Goal: Task Accomplishment & Management: Manage account settings

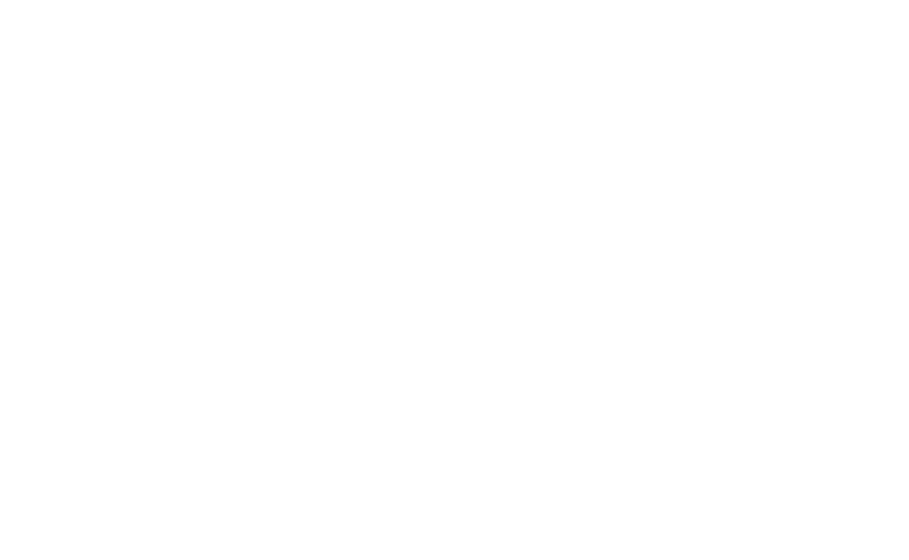
select select "100"
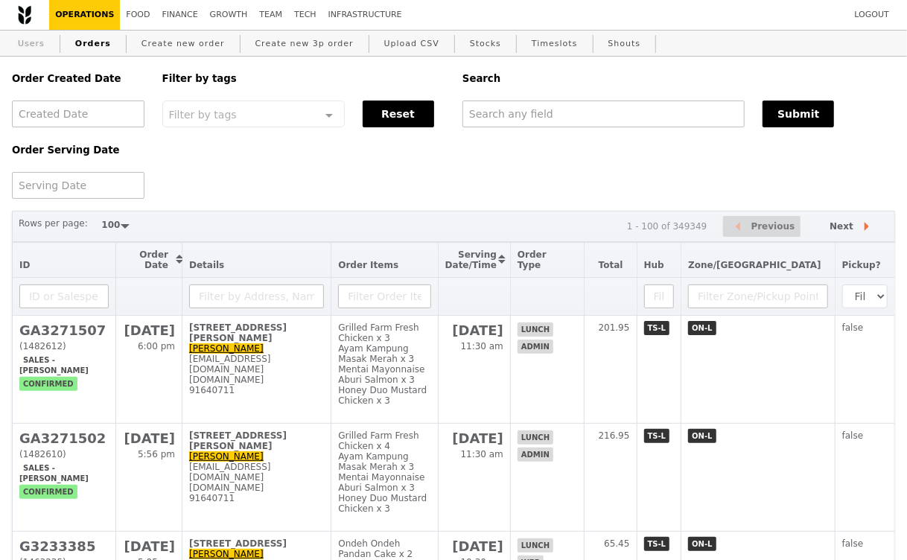
click at [25, 45] on link "Users" at bounding box center [31, 44] width 39 height 27
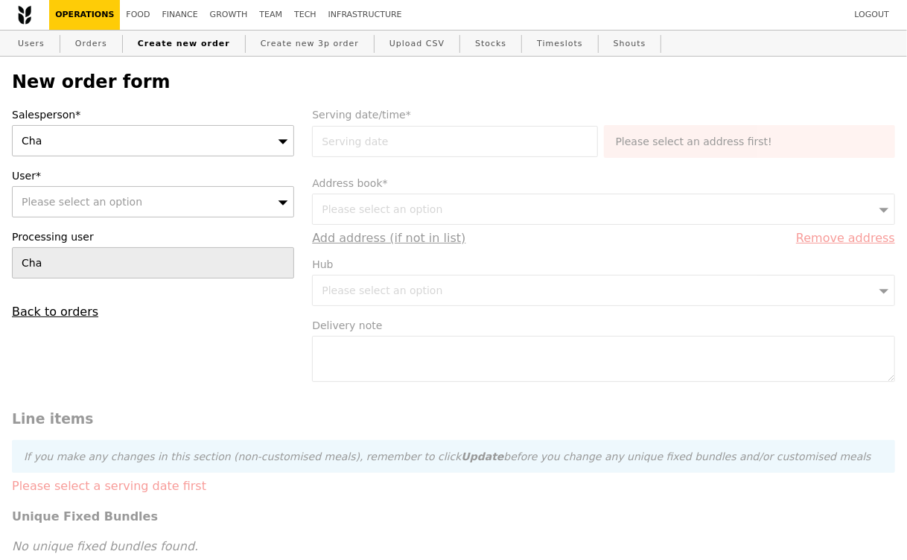
click at [109, 202] on span "Please select an option" at bounding box center [82, 202] width 121 height 12
type input "[EMAIL_ADDRESS][DOMAIN_NAME]"
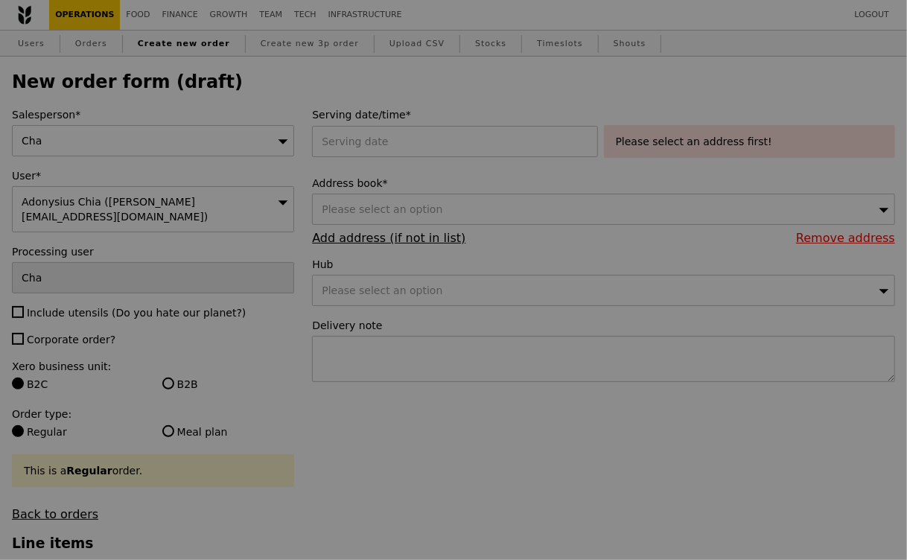
type input "Confirm"
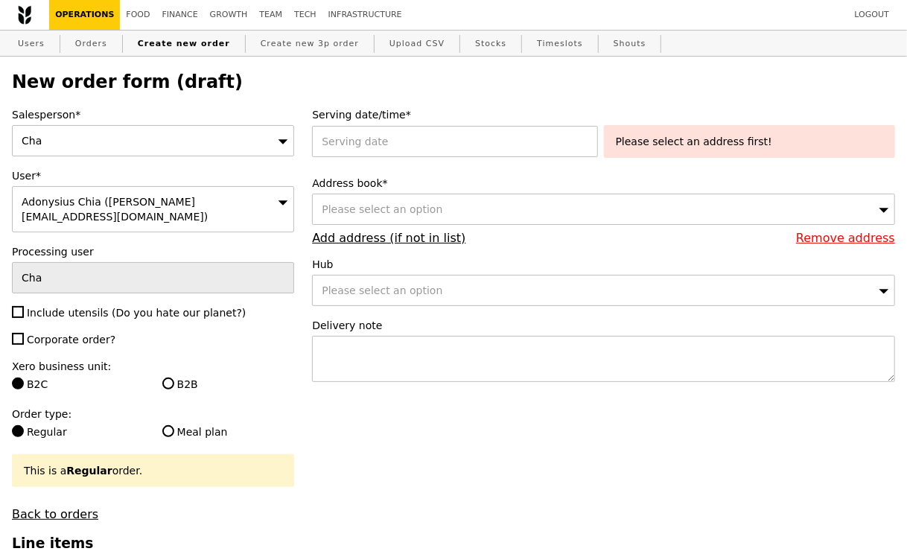
click at [142, 144] on div "Cha" at bounding box center [153, 140] width 282 height 31
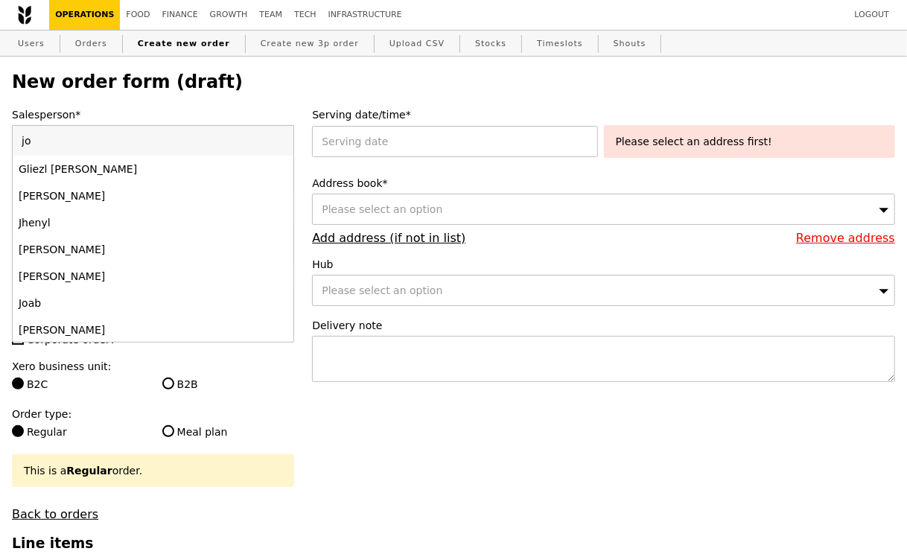
type input "[PERSON_NAME]"
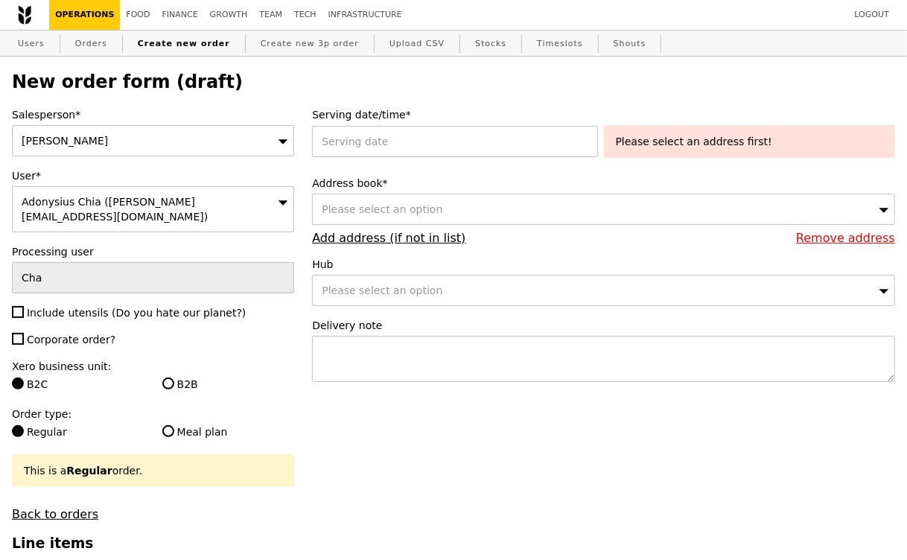
type input "Confirm"
click at [27, 307] on span "Include utensils (Do you hate our planet?)" at bounding box center [136, 313] width 219 height 12
click at [24, 306] on input "Include utensils (Do you hate our planet?)" at bounding box center [18, 312] width 12 height 12
checkbox input "true"
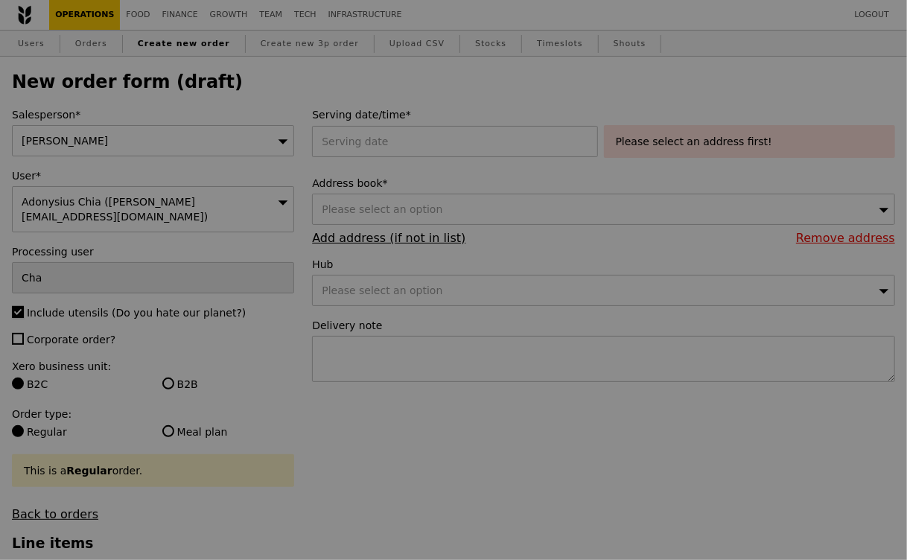
type input "Confirm"
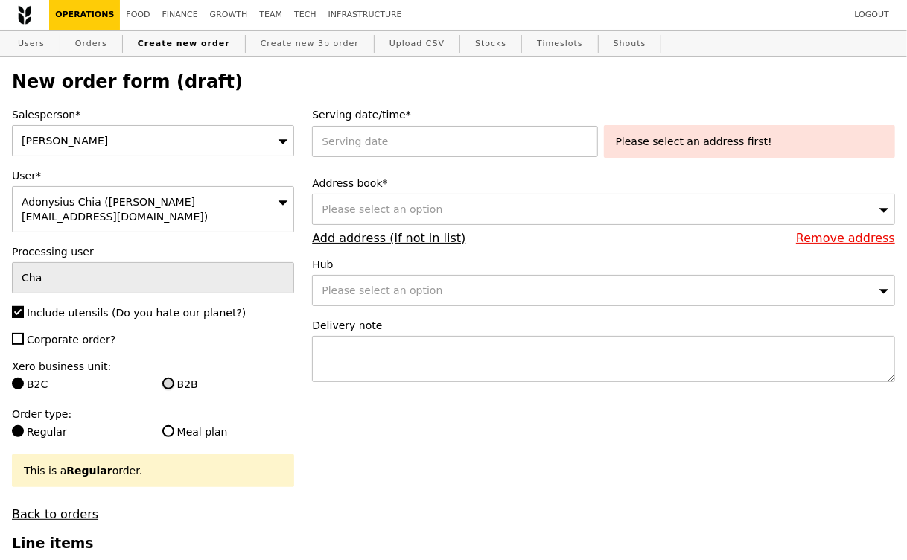
click at [167, 377] on input "B2B" at bounding box center [168, 383] width 12 height 12
radio input "true"
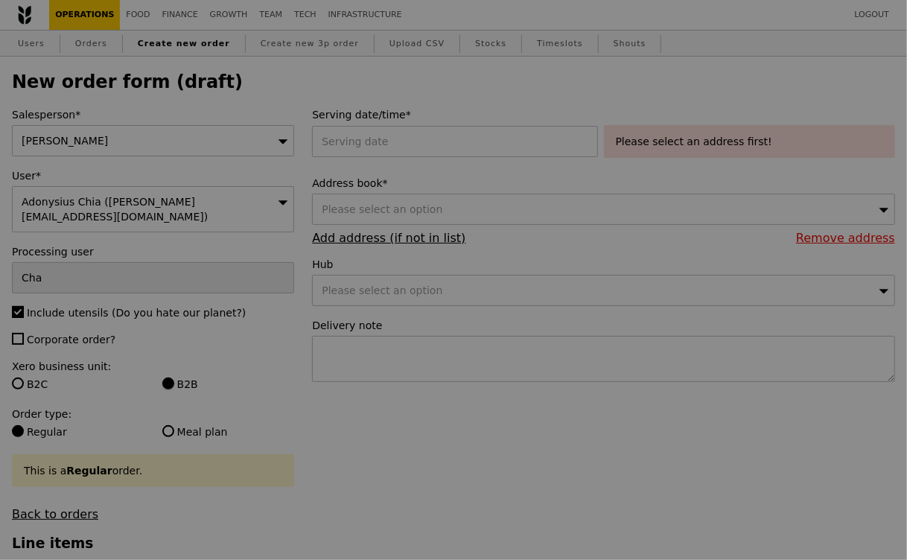
type input "Confirm"
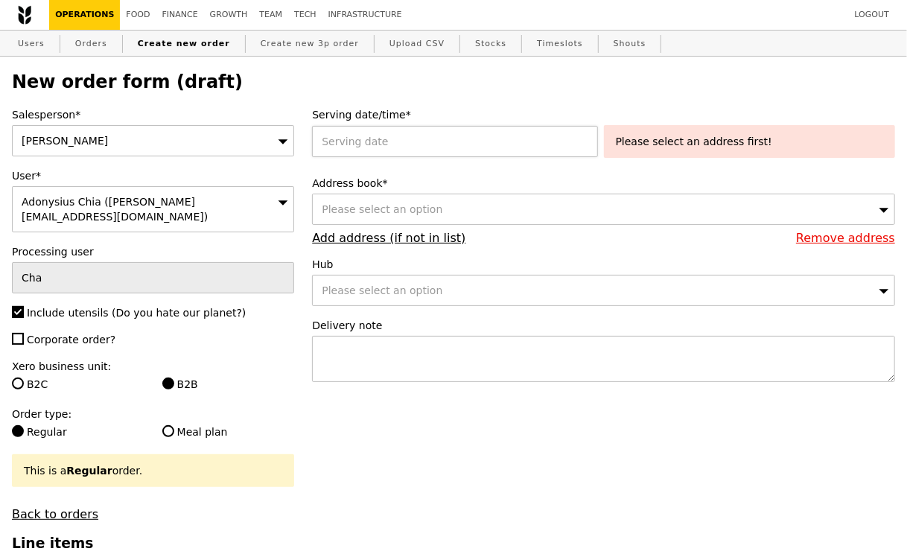
click at [383, 144] on div at bounding box center [457, 141] width 291 height 31
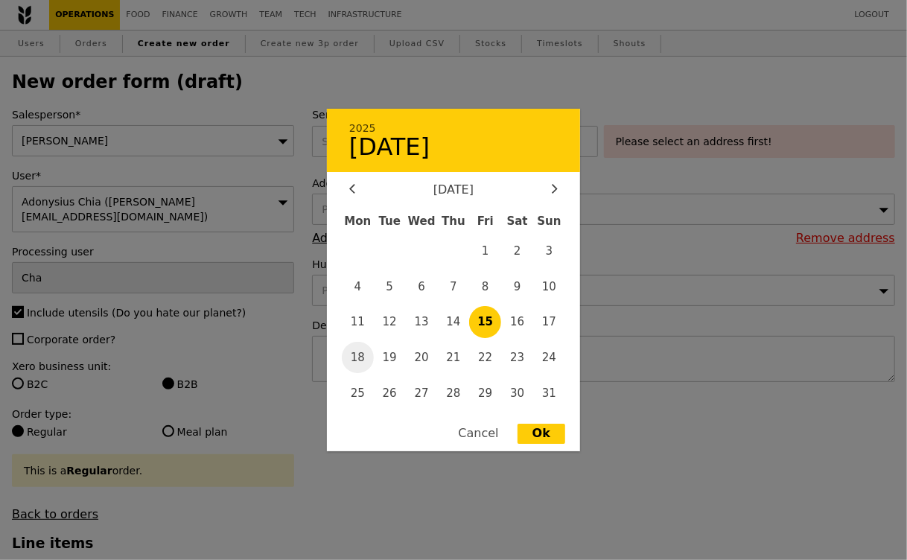
click at [364, 358] on span "18" at bounding box center [358, 358] width 32 height 32
type input "[DATE]"
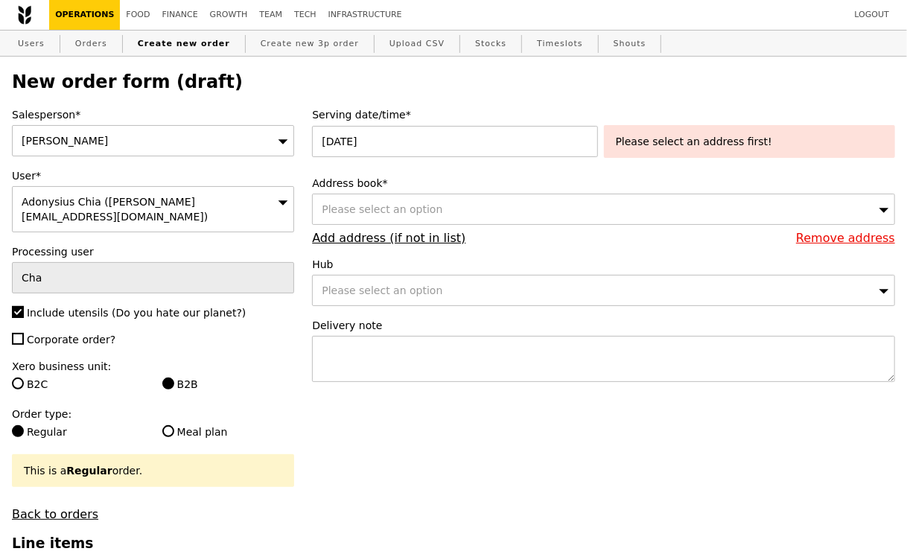
click at [522, 217] on div "Please select an option" at bounding box center [603, 209] width 583 height 31
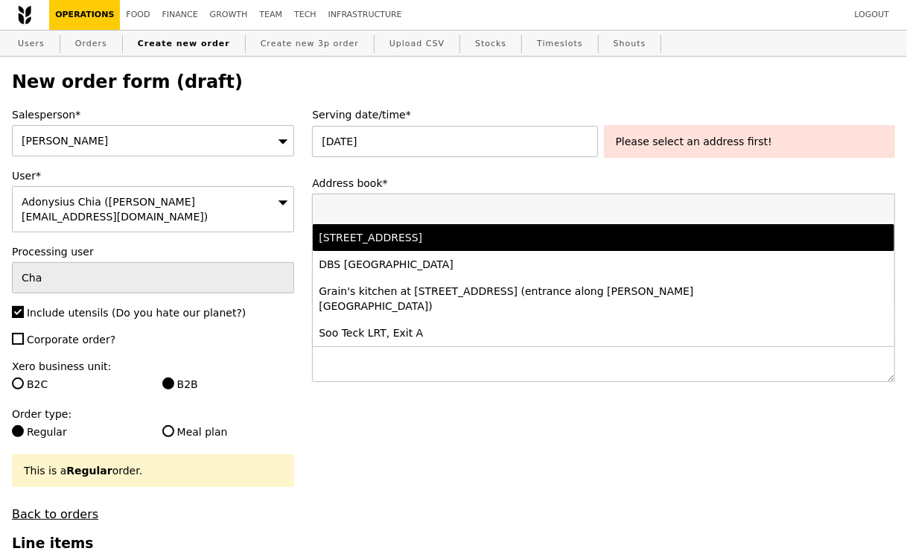
click at [483, 243] on div "[STREET_ADDRESS]" at bounding box center [532, 237] width 426 height 15
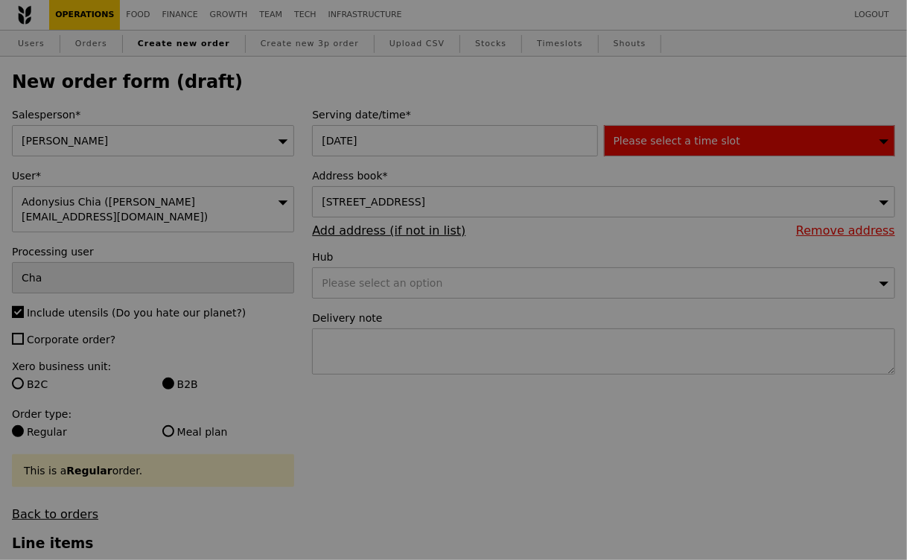
type input "Confirm"
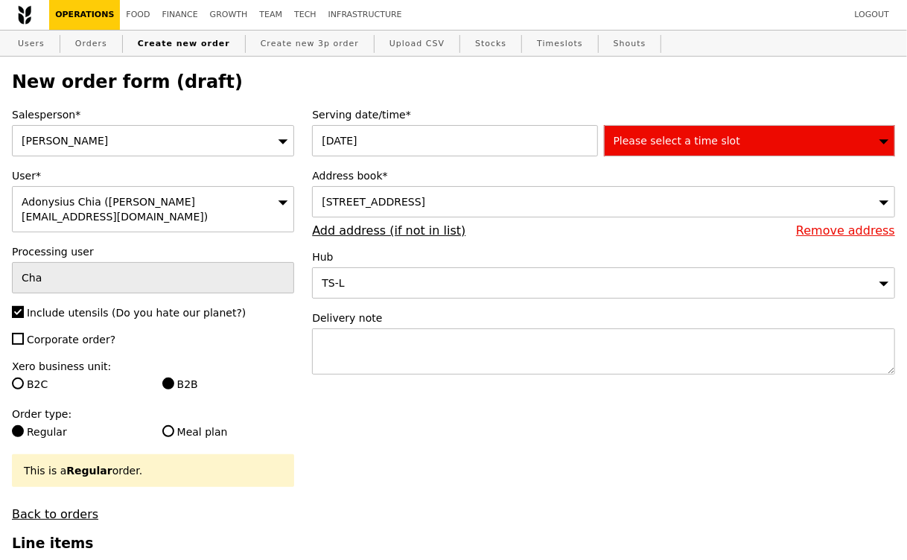
click at [694, 133] on div "Please select a time slot" at bounding box center [749, 140] width 291 height 31
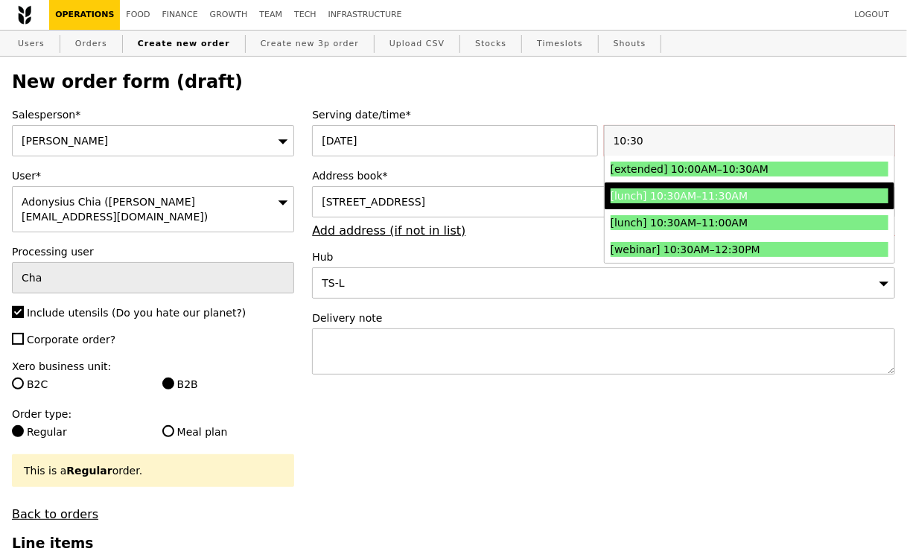
type input "10:30"
click at [681, 191] on div "[lunch] 10:30AM–11:30AM" at bounding box center [714, 195] width 208 height 15
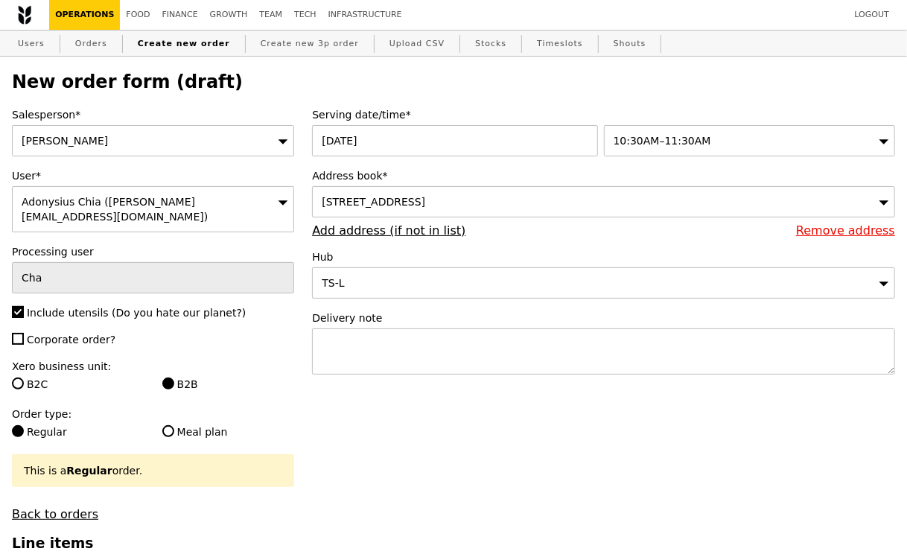
type input "Confirm"
click at [441, 345] on textarea at bounding box center [603, 351] width 583 height 46
paste textarea "Please deliver to the stated address at 11.50pm sharp as we have an important m…"
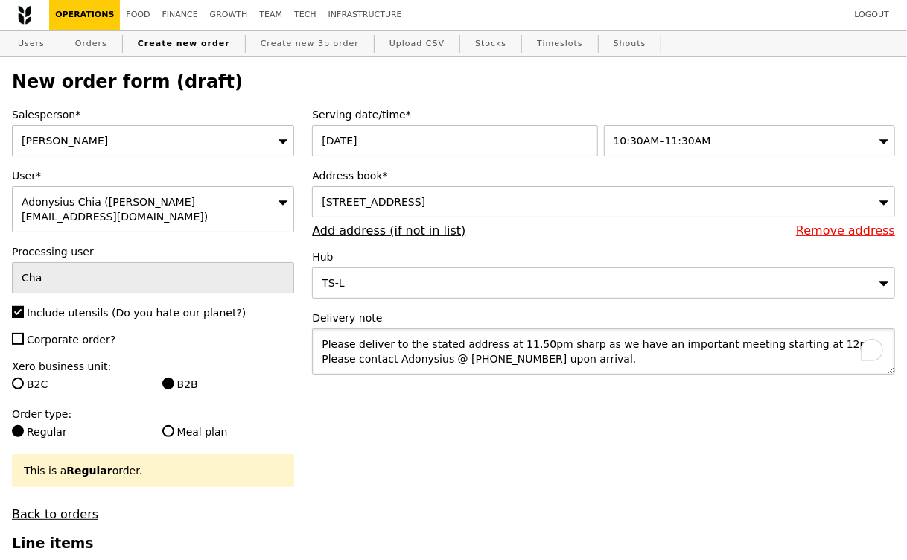
type textarea "Please deliver to the stated address at 11.50pm sharp as we have an important m…"
type input "Confirm"
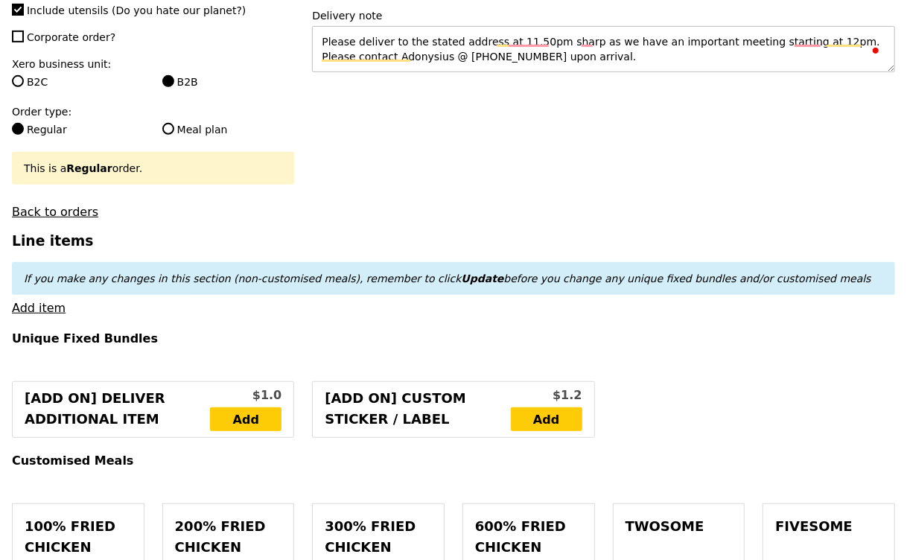
scroll to position [272, 0]
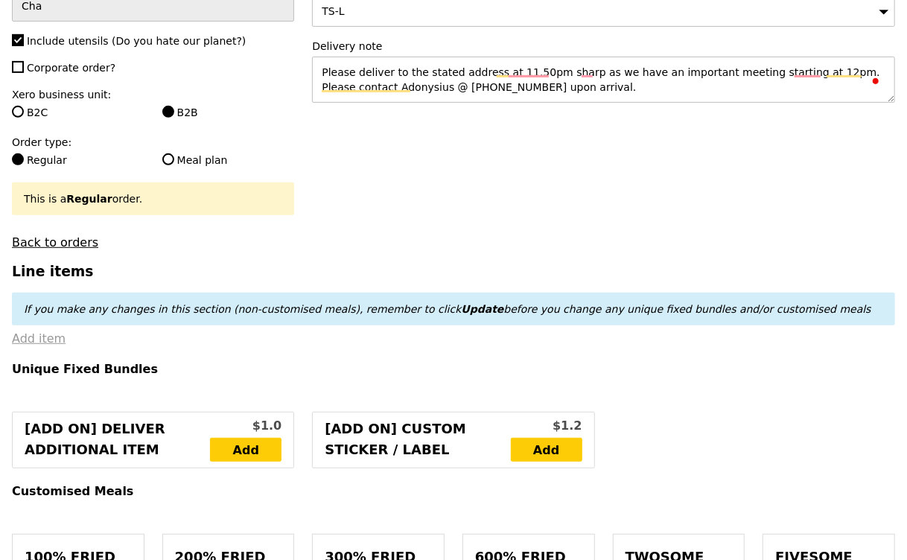
click at [41, 331] on link "Add item" at bounding box center [39, 338] width 54 height 14
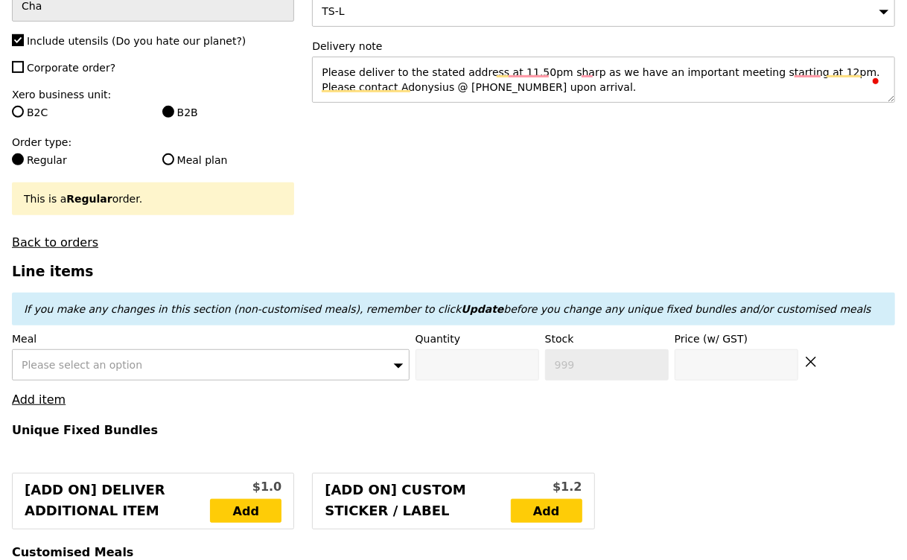
click at [97, 359] on span "Please select an option" at bounding box center [82, 365] width 121 height 12
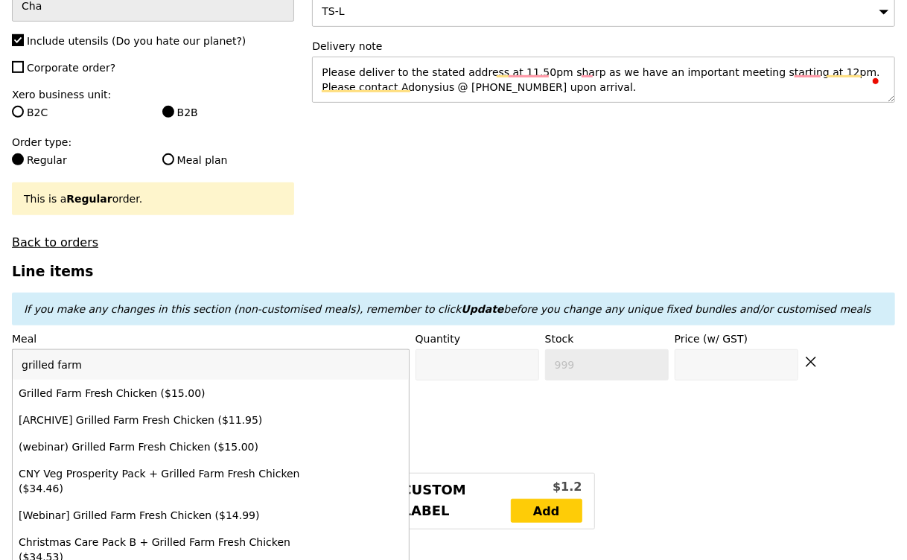
type input "grilled farm"
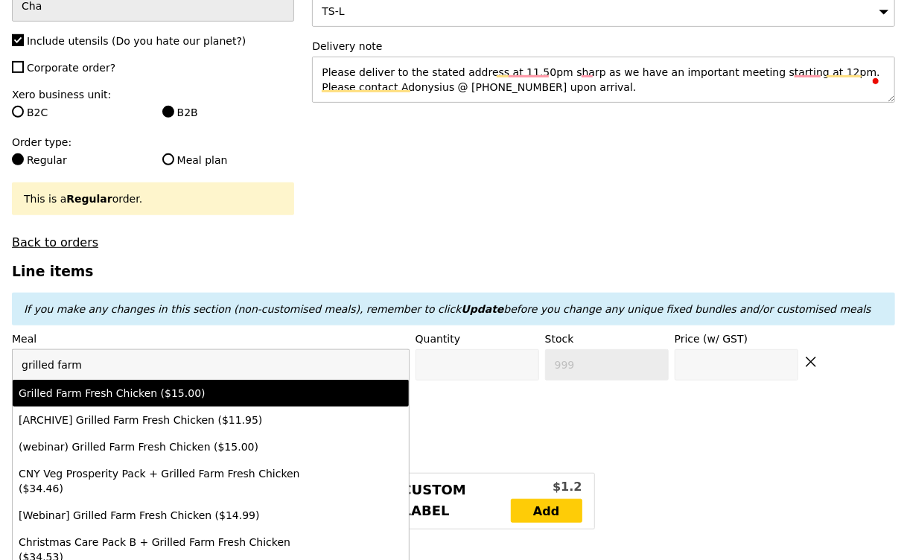
type input "Confirm anyway"
type input "0"
type input "455"
type input "15.0"
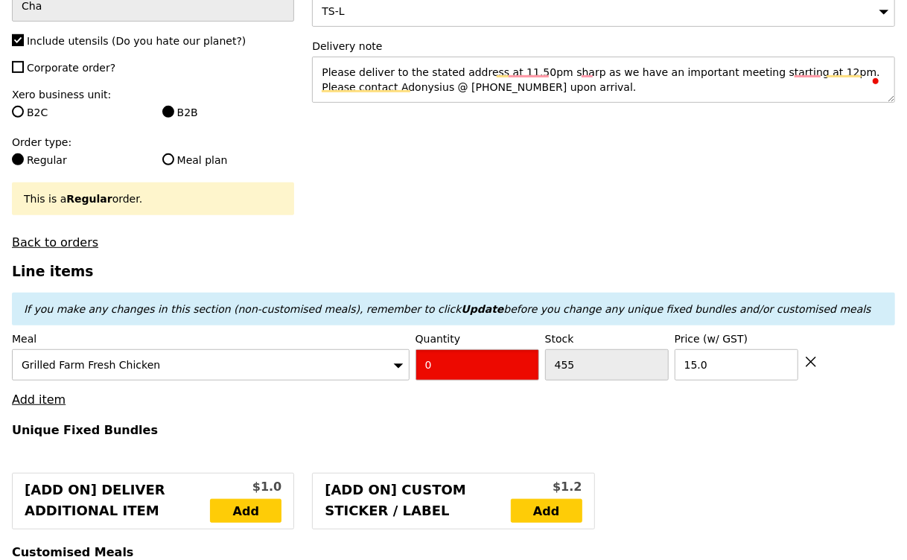
click at [468, 351] on input "0" at bounding box center [477, 364] width 124 height 31
type input "Confirm"
type input "8"
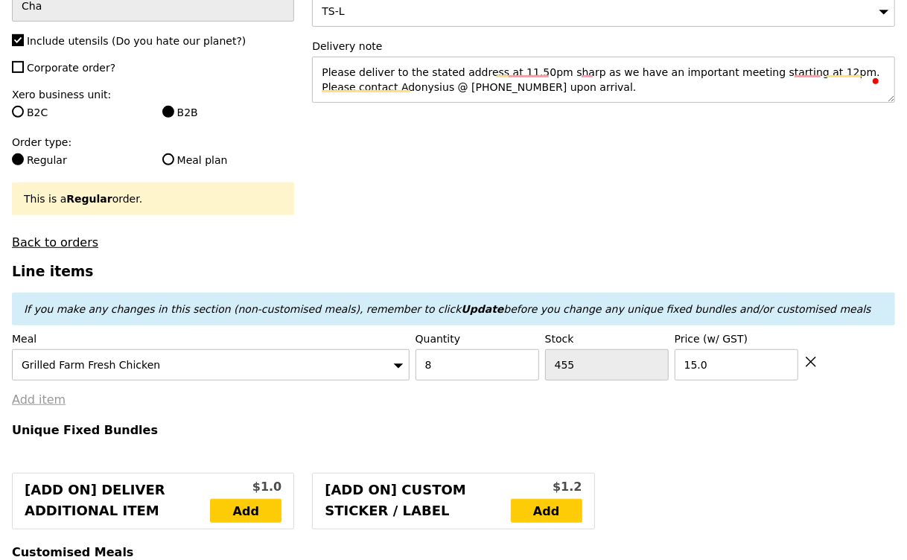
type input "Loading..."
type input "120.00"
type input "1.79"
type input "1.95"
type input "3.62"
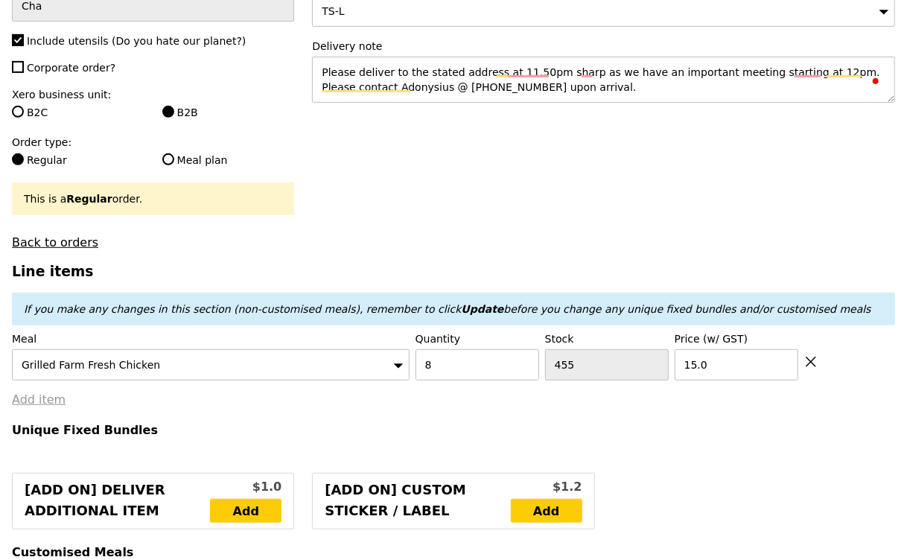
type input "3.95"
type input "125.90"
click at [42, 392] on link "Add item" at bounding box center [39, 399] width 54 height 14
type input "Confirm"
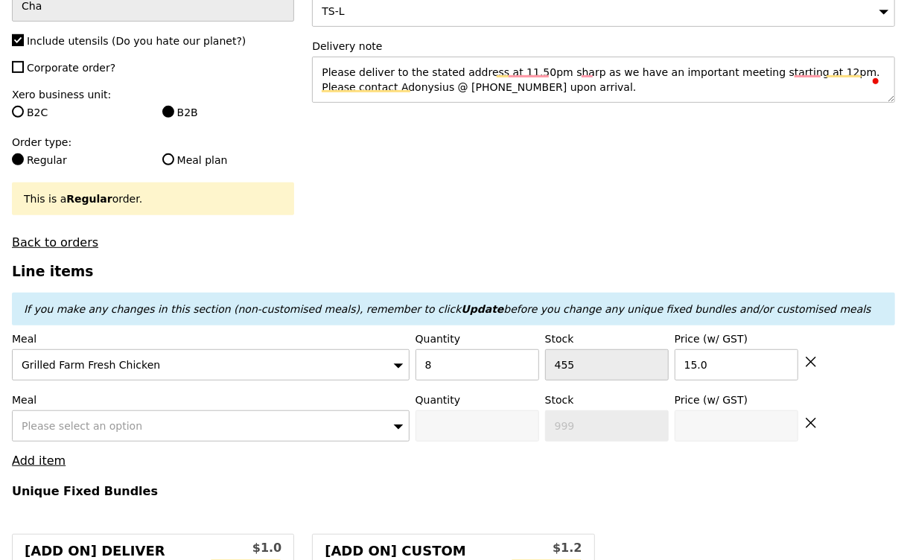
click at [49, 420] on span "Please select an option" at bounding box center [82, 426] width 121 height 12
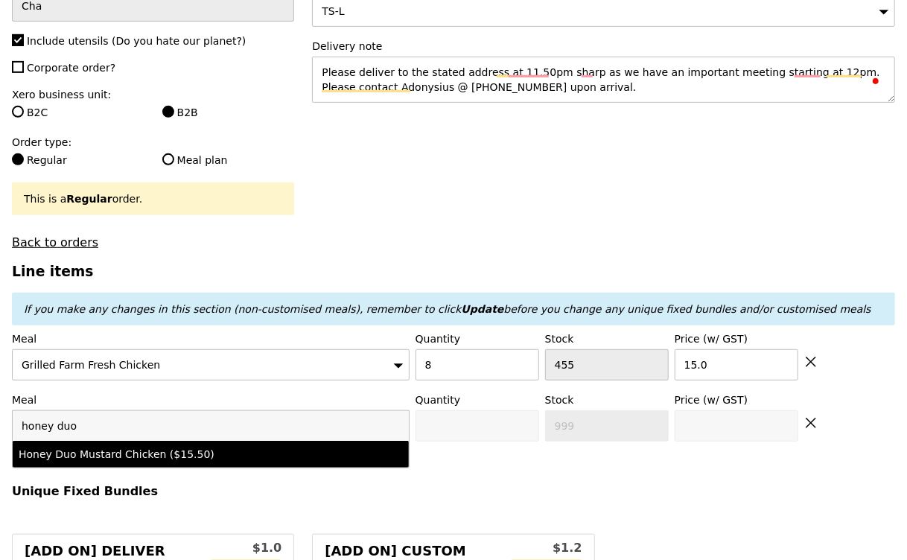
type input "honey duo"
click at [51, 447] on div "Honey Duo Mustard Chicken ($15.50)" at bounding box center [163, 454] width 288 height 15
type input "Confirm anyway"
type input "0"
type input "442"
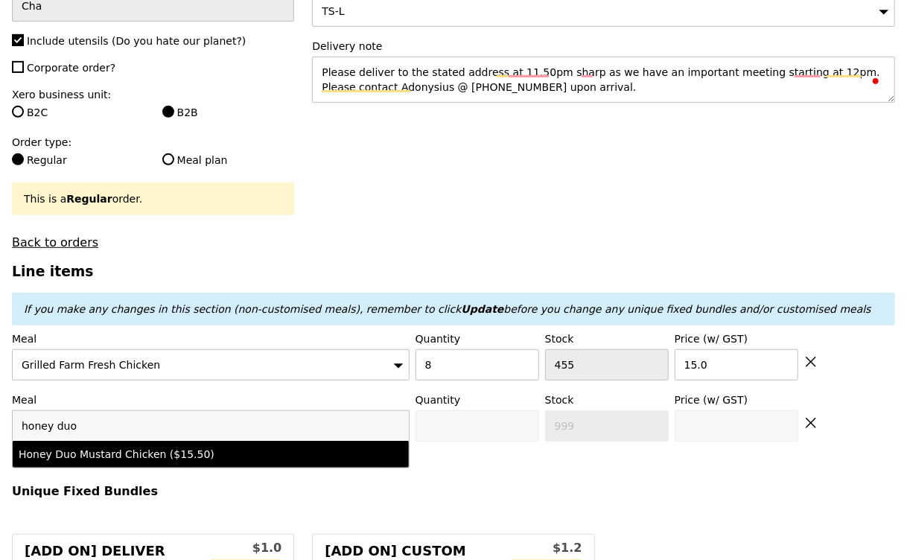
type input "15.5"
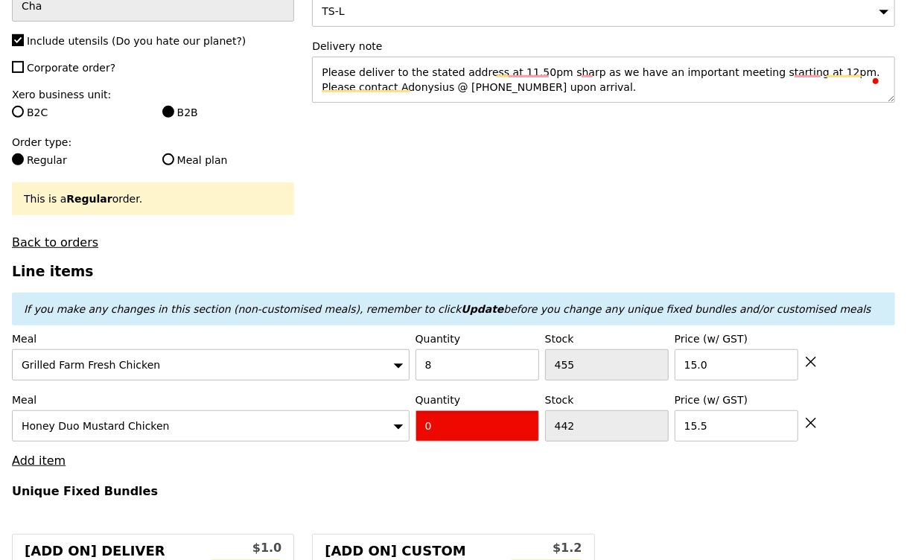
click at [444, 410] on input "0" at bounding box center [477, 425] width 124 height 31
type input "Confirm"
type input "8"
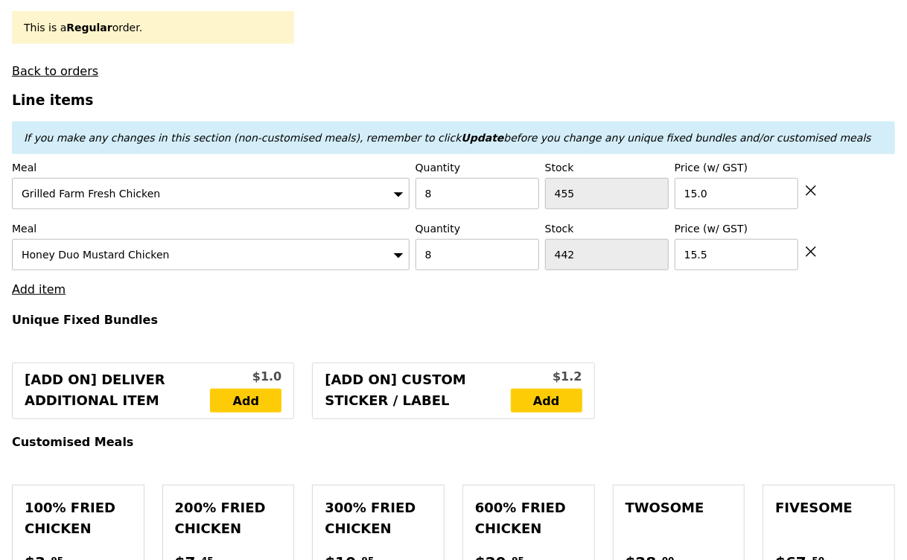
type input "Loading..."
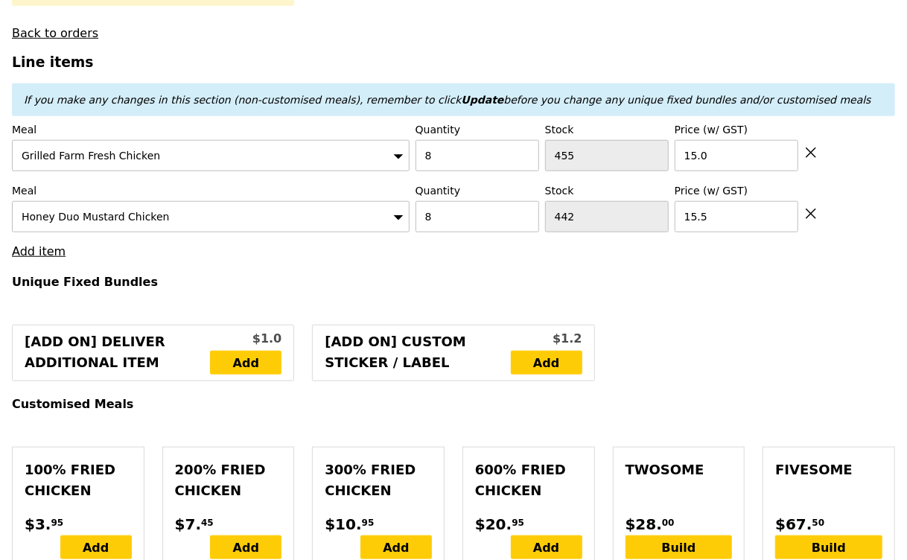
scroll to position [482, 0]
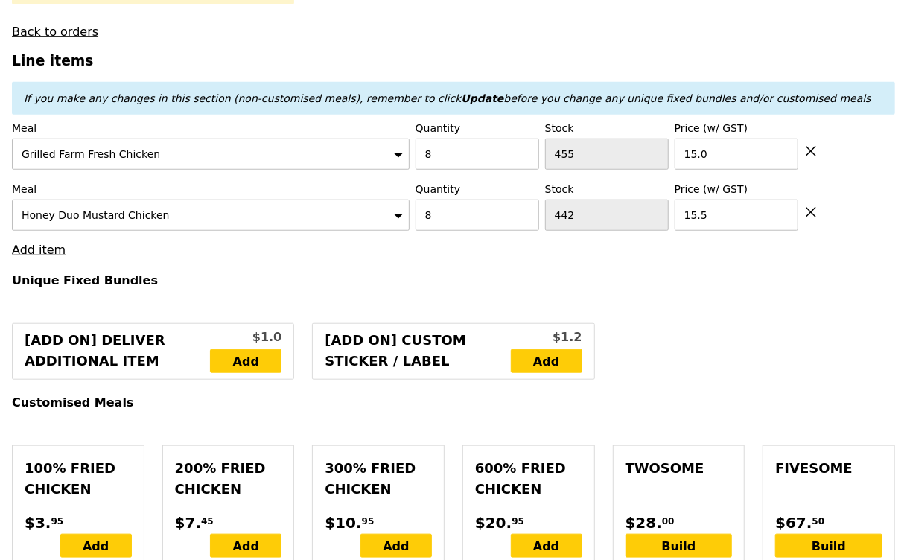
type input "244.00"
type input "249.90"
type input "Confirm"
click at [50, 243] on link "Add item" at bounding box center [39, 250] width 54 height 14
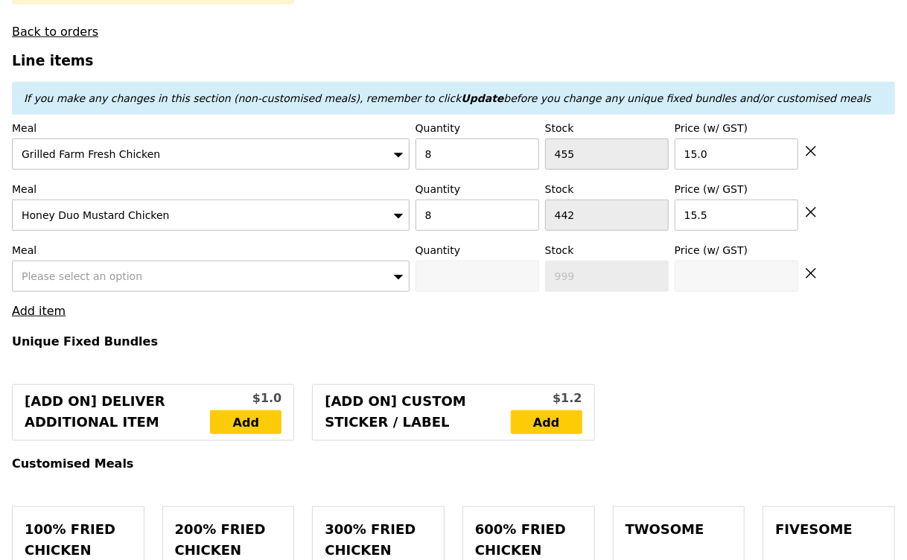
click at [103, 270] on span "Please select an option" at bounding box center [82, 276] width 121 height 12
type input "mentai m"
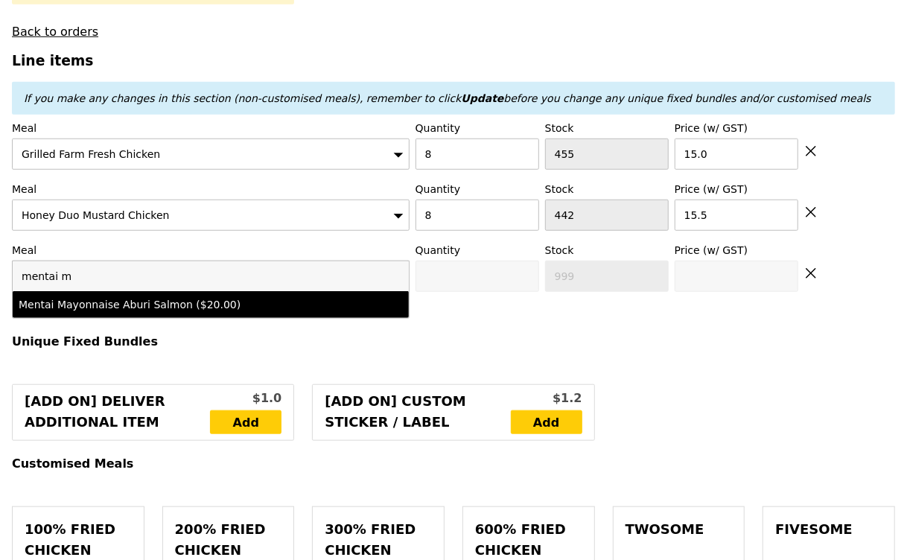
type input "Confirm anyway"
type input "0"
type input "461"
type input "20.0"
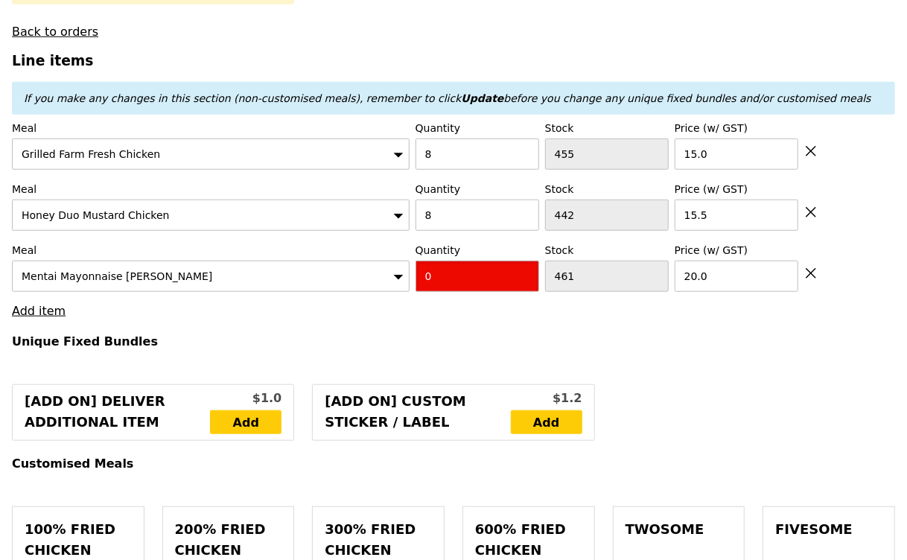
click at [427, 260] on input "0" at bounding box center [477, 275] width 124 height 31
type input "Confirm"
type input "10"
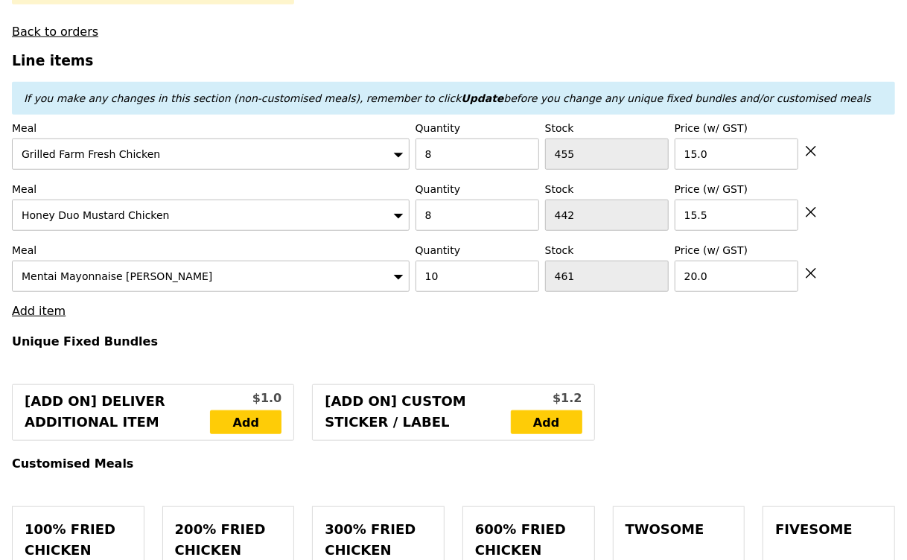
type input "Loading..."
type input "444.00"
type input "449.90"
type input "Confirm"
click at [54, 304] on link "Add item" at bounding box center [39, 311] width 54 height 14
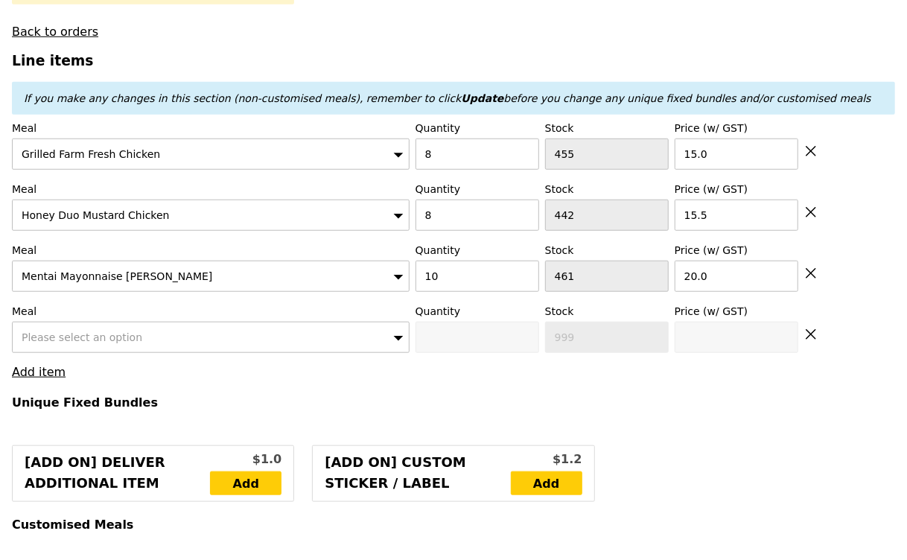
click at [77, 331] on span "Please select an option" at bounding box center [82, 337] width 121 height 12
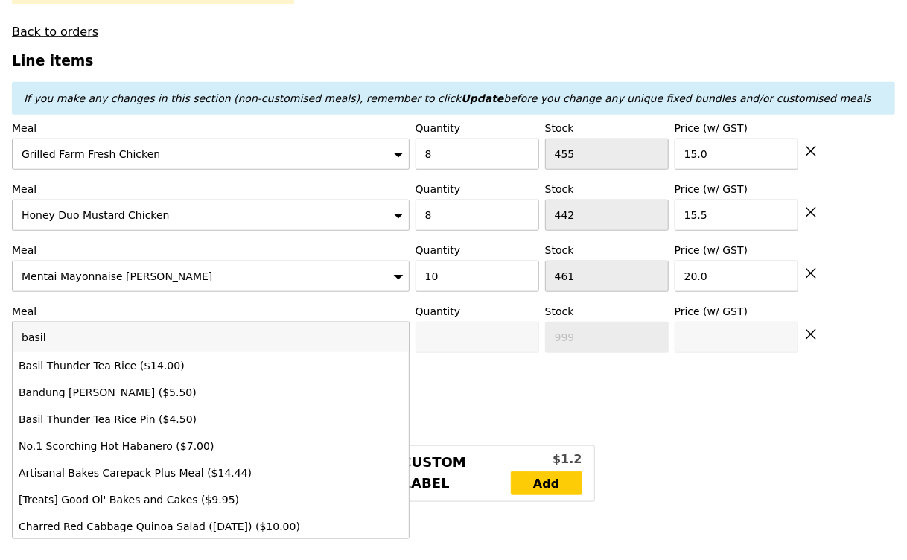
type input "basil"
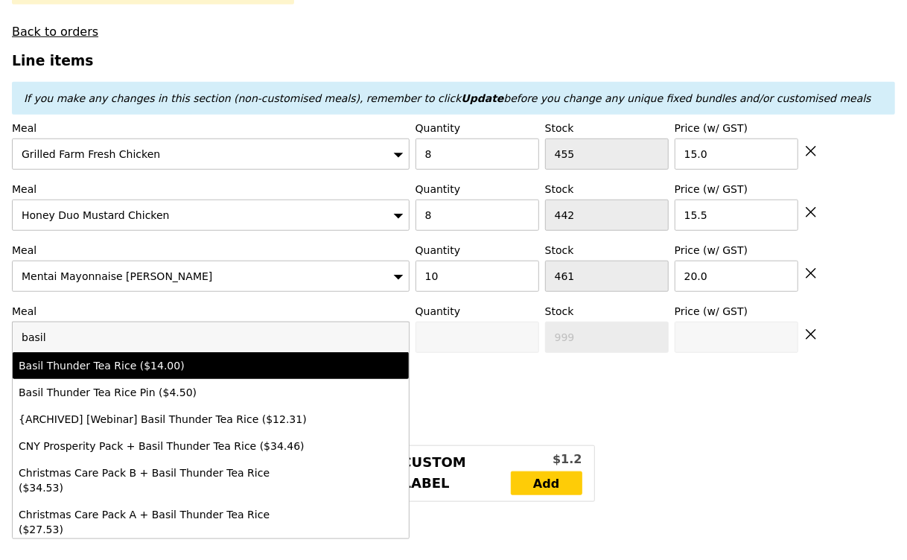
type input "Confirm anyway"
type input "0"
type input "487"
type input "14.0"
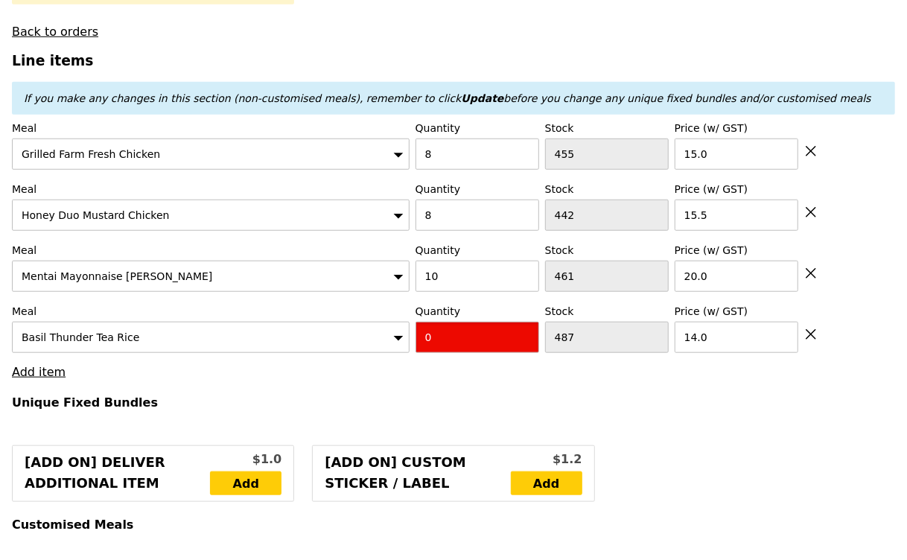
click at [448, 328] on input "0" at bounding box center [477, 337] width 124 height 31
type input "Confirm"
type input "2"
click at [446, 395] on h4 "Unique Fixed Bundles" at bounding box center [453, 402] width 883 height 14
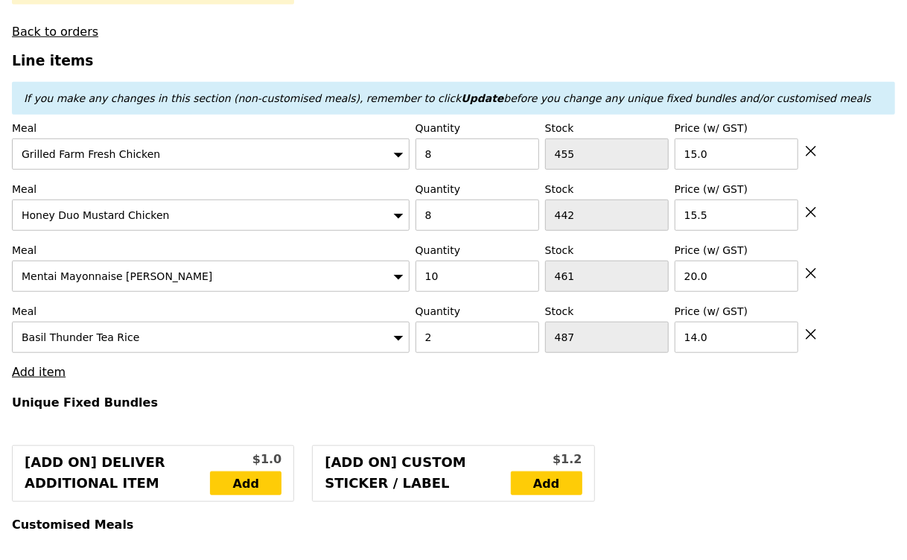
type input "Loading..."
type input "472.00"
type input "477.90"
click at [42, 365] on link "Add item" at bounding box center [39, 372] width 54 height 14
type input "Confirm"
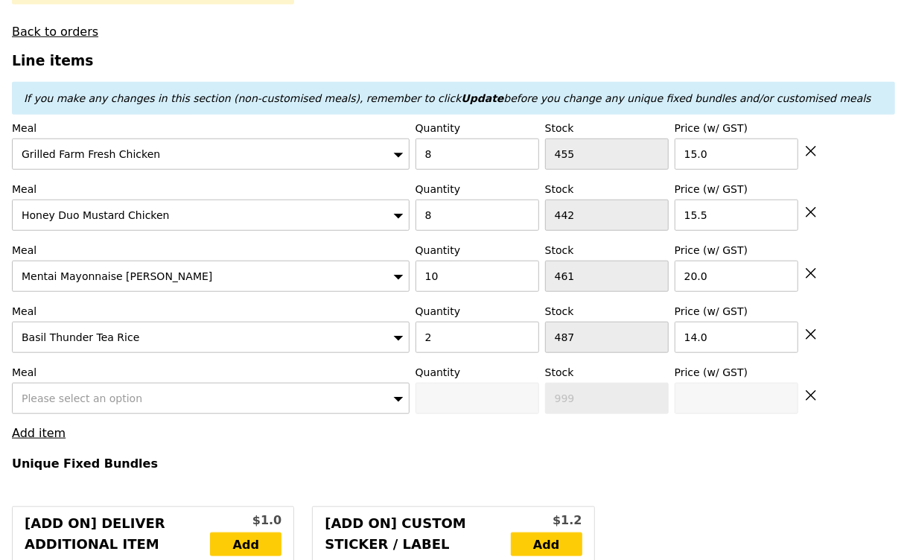
click at [159, 383] on div "Please select an option" at bounding box center [210, 398] width 397 height 31
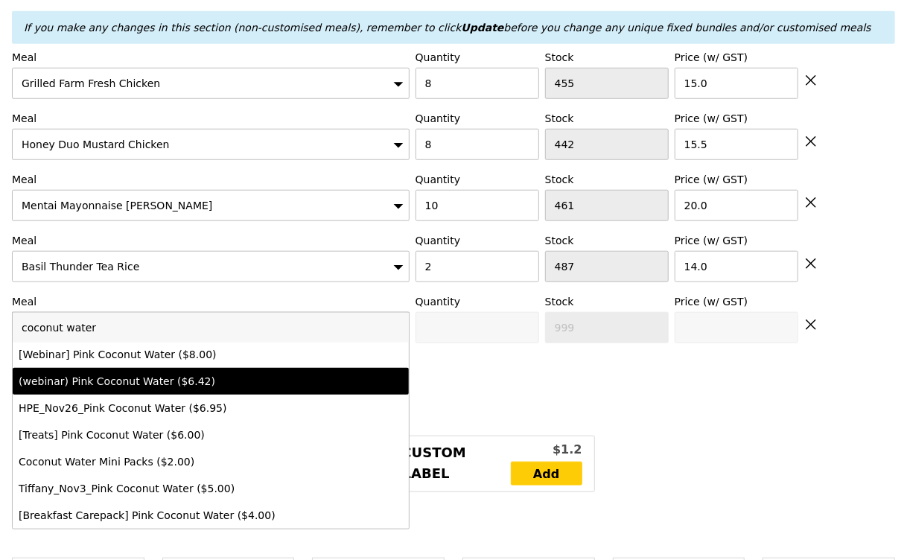
scroll to position [559, 0]
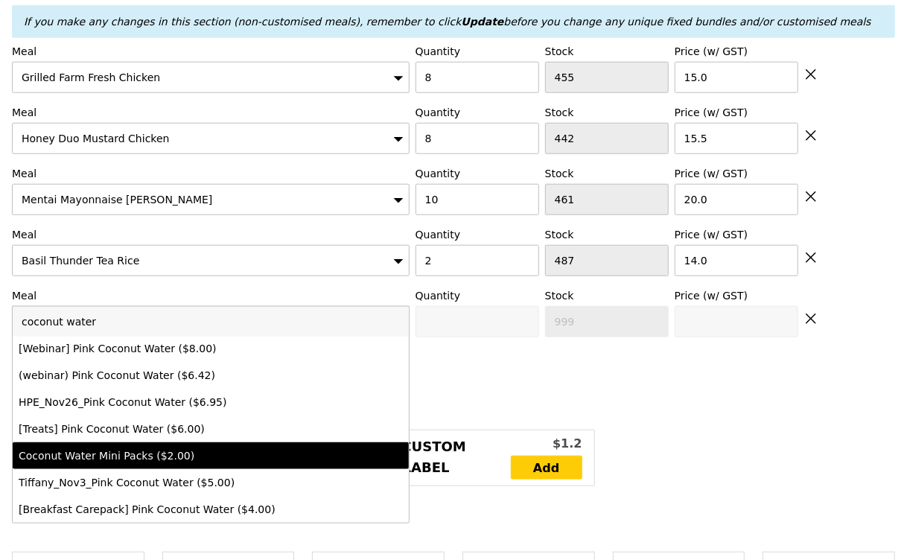
type input "coconut water"
click at [164, 448] on div "Coconut Water Mini Packs ($2.00)" at bounding box center [163, 455] width 288 height 15
type input "Confirm anyway"
type input "0"
type input "2.0"
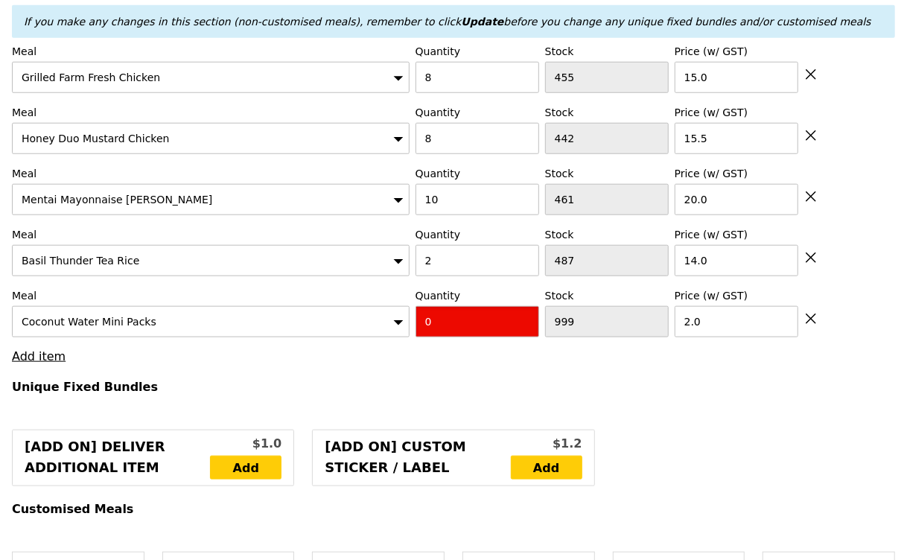
click at [493, 307] on input "0" at bounding box center [477, 321] width 124 height 31
type input "Confirm"
type input "28"
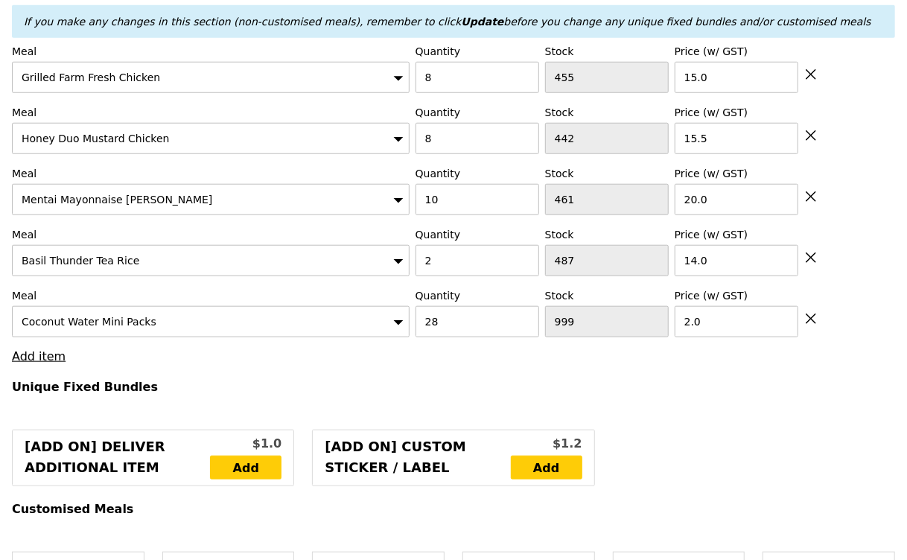
type input "Loading..."
type input "528.00"
type input "533.90"
click at [493, 380] on h4 "Unique Fixed Bundles" at bounding box center [453, 387] width 883 height 14
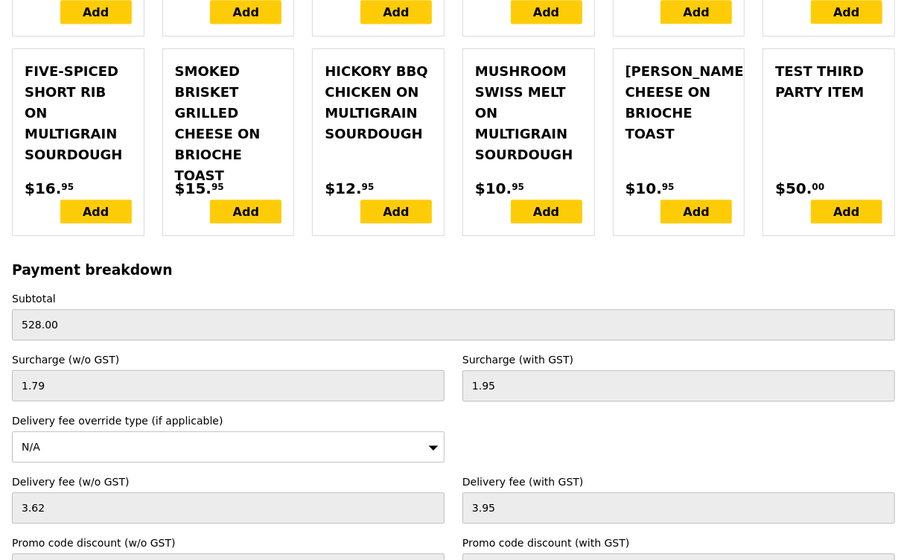
scroll to position [4712, 0]
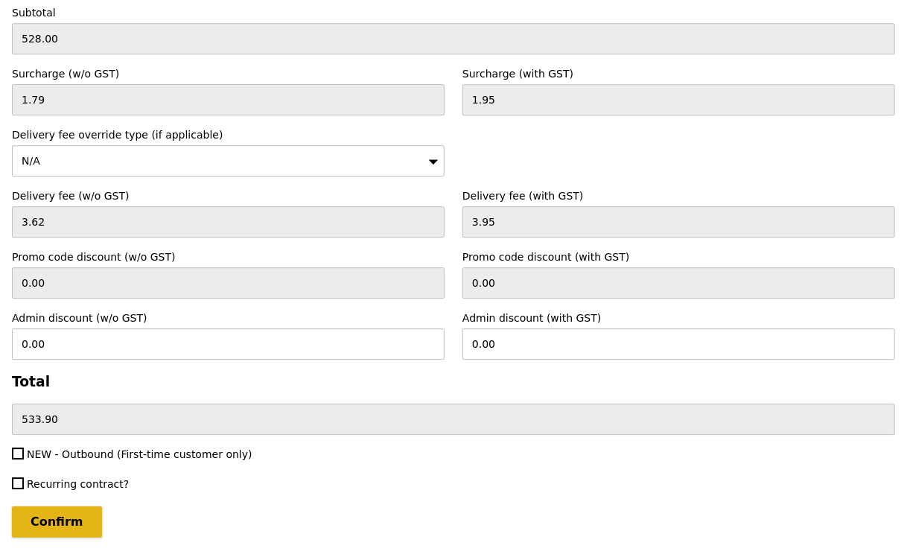
click at [67, 506] on input "Confirm" at bounding box center [57, 521] width 90 height 31
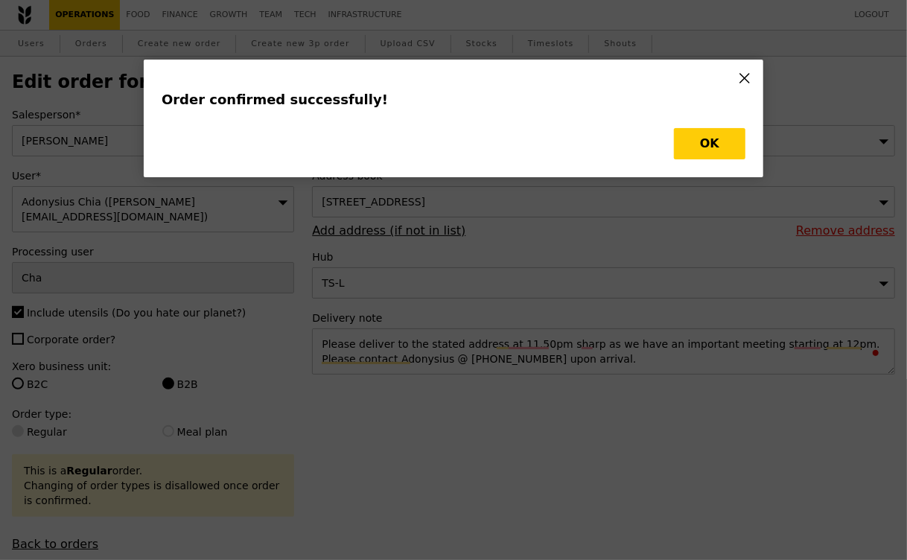
type input "Loading..."
type input "28"
type input "1027"
type input "2.00"
type input "2"
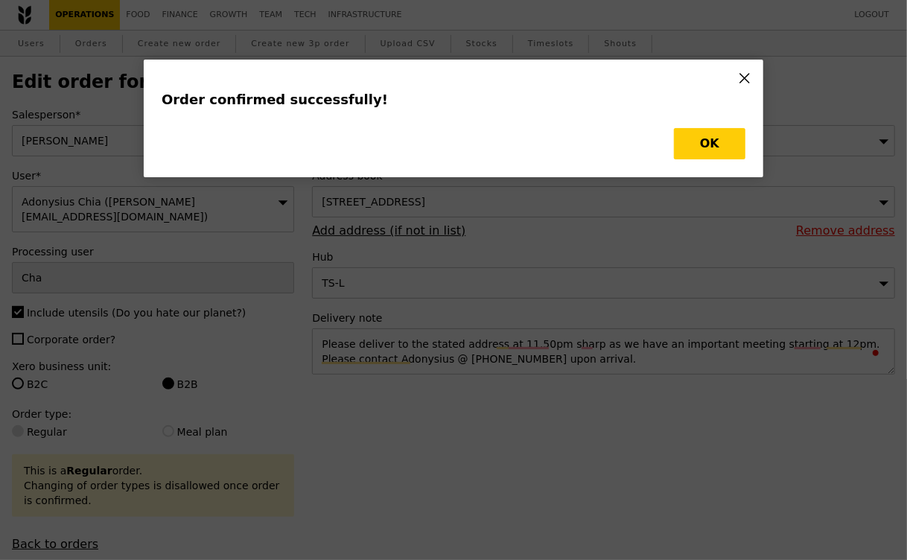
type input "487"
type input "14.00"
type input "20.00"
type input "8"
type input "442"
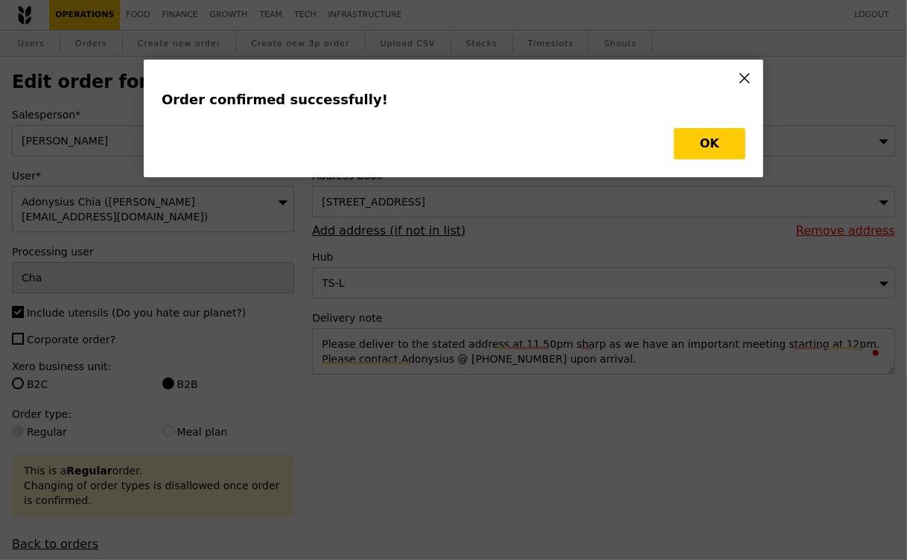
type input "15.50"
type input "8"
type input "455"
type input "15.00"
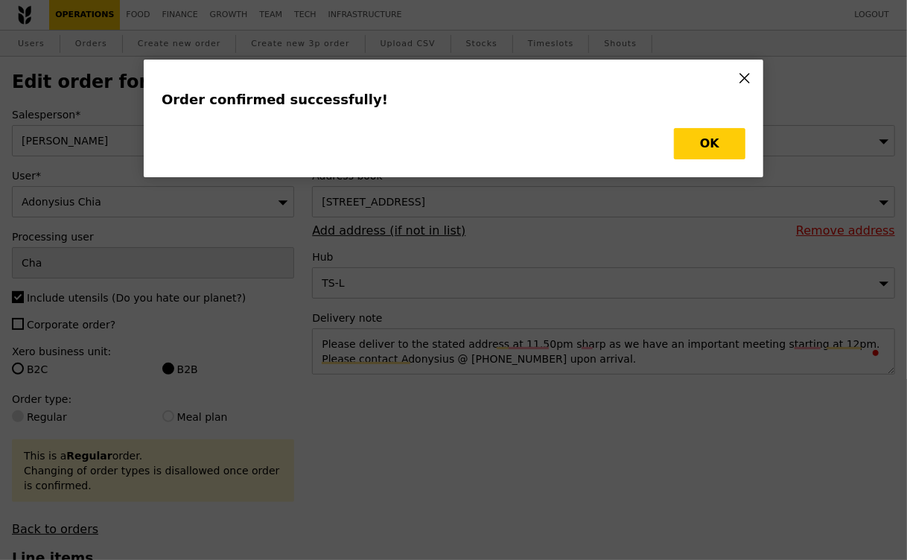
type input "485"
type input "451"
type input "434"
type input "447"
type input "Update"
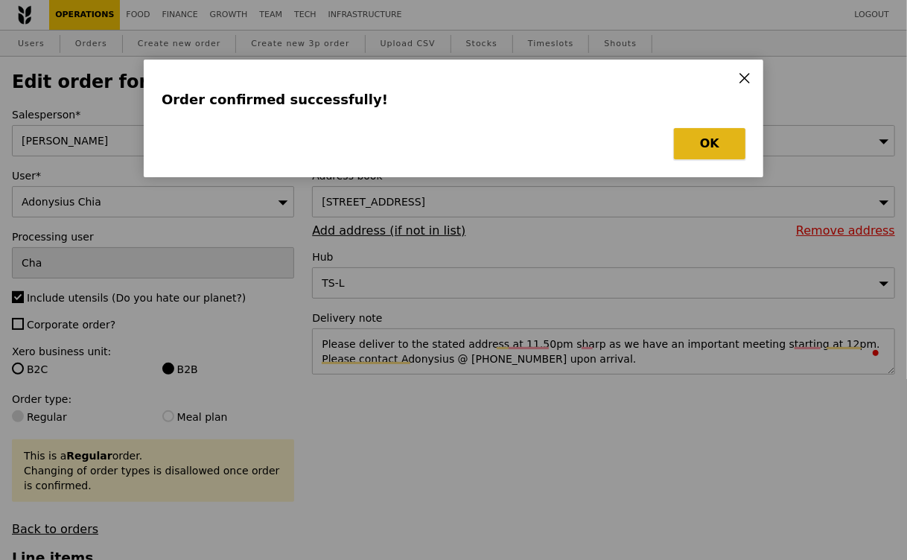
click at [717, 143] on button "OK" at bounding box center [709, 143] width 71 height 31
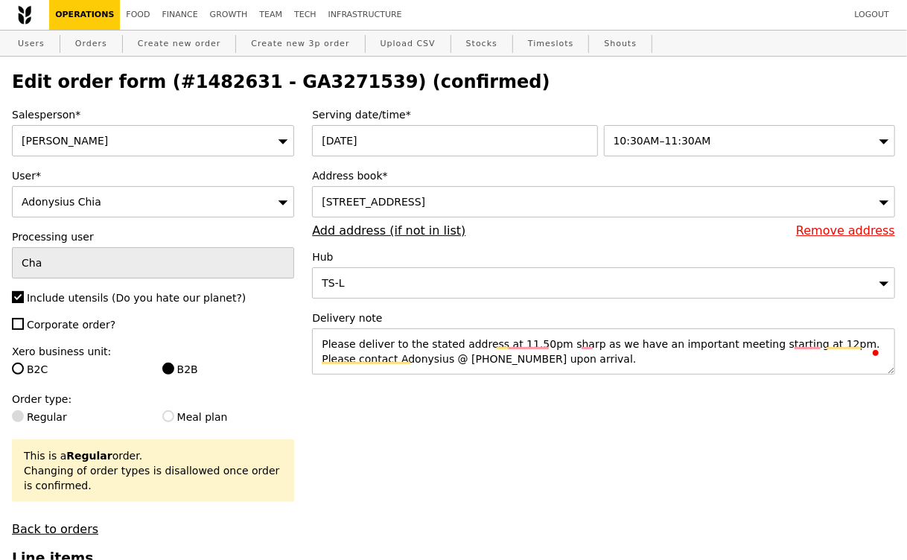
click at [309, 86] on h2 "Edit order form (#1482631 - GA3271539) (confirmed)" at bounding box center [453, 81] width 883 height 21
copy h2 "GA3271539"
click at [85, 36] on link "Orders" at bounding box center [91, 44] width 44 height 27
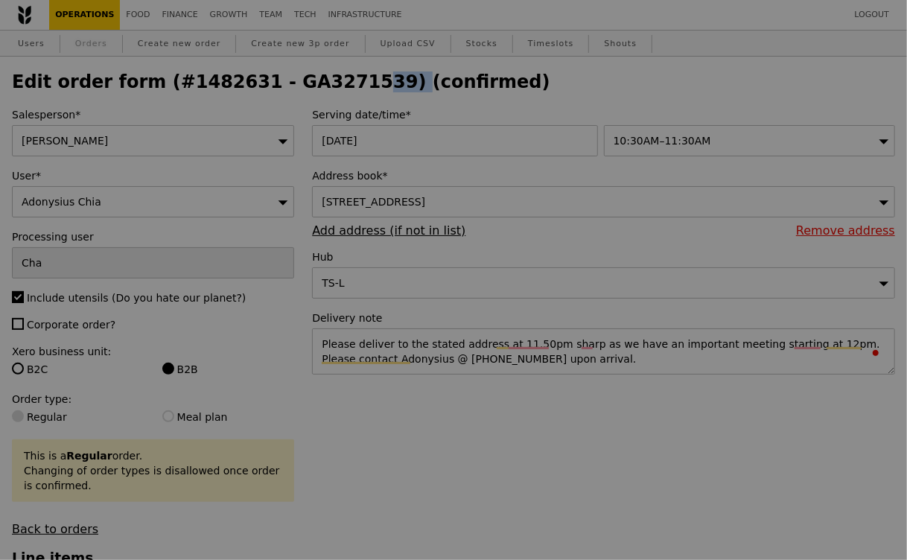
select select "100"
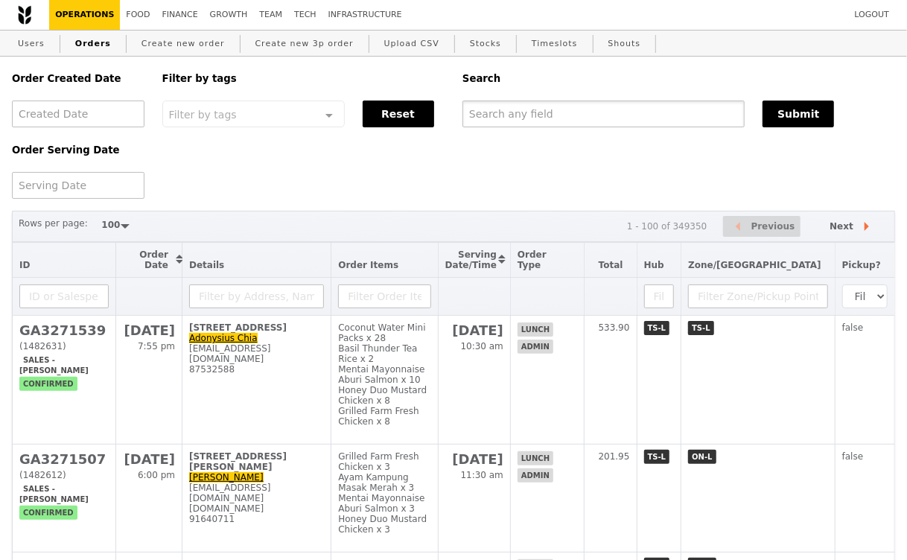
click at [515, 121] on input "text" at bounding box center [603, 113] width 282 height 27
paste input "GA3271539"
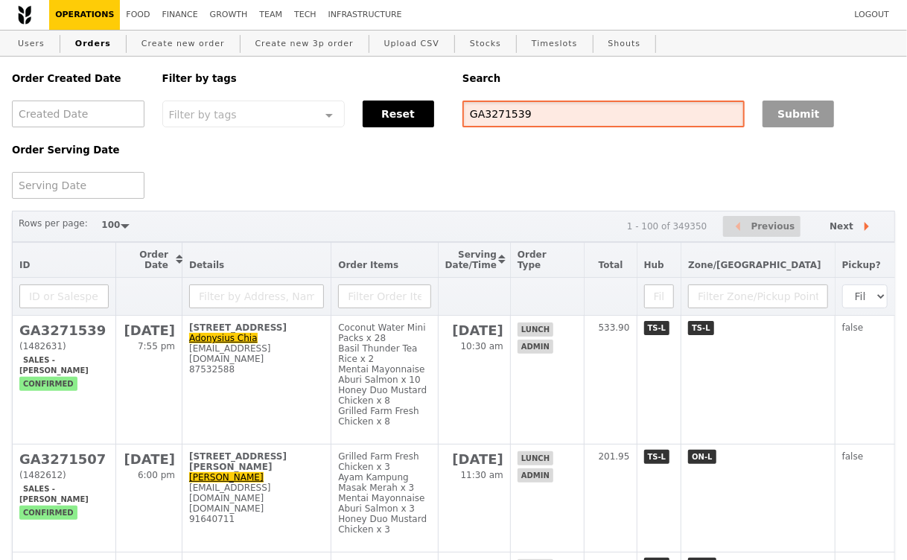
type input "GA3271539"
click at [791, 116] on button "Submit" at bounding box center [797, 113] width 71 height 27
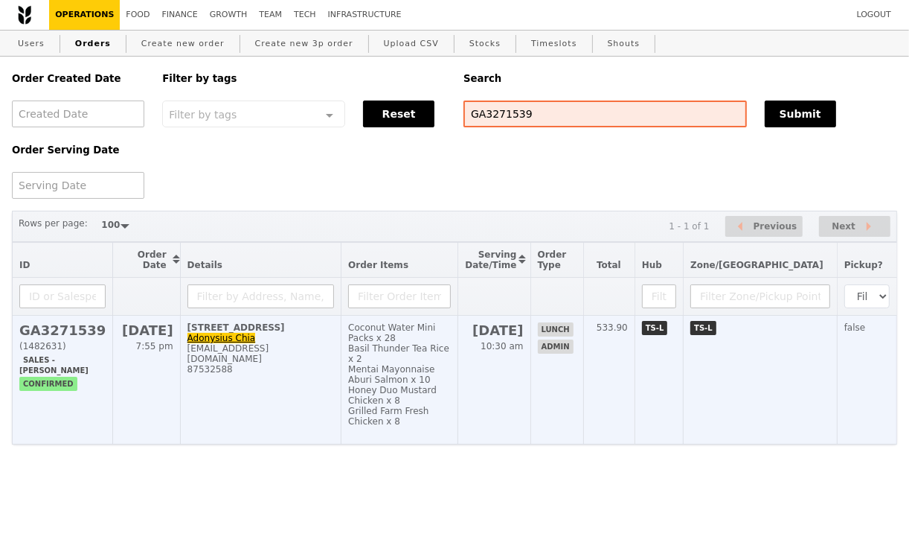
click at [260, 364] on div "87532588" at bounding box center [261, 369] width 147 height 10
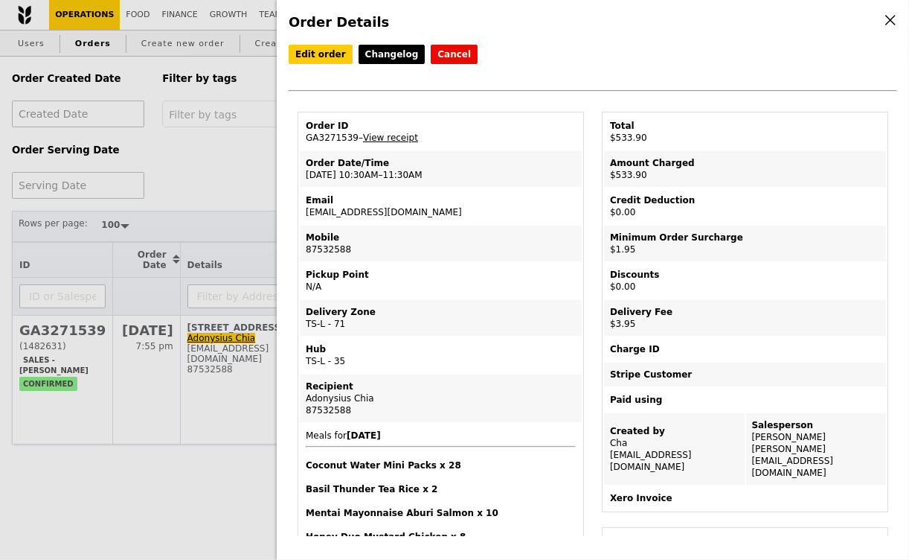
click at [178, 181] on div "Order Details Edit order Changelog Cancel Order ID GA3271539 – View receipt Ord…" at bounding box center [454, 280] width 909 height 560
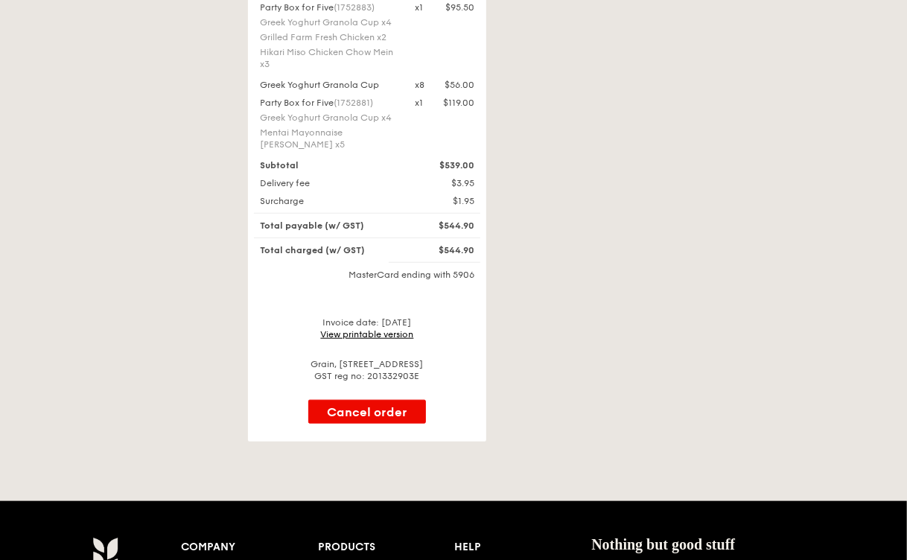
scroll to position [579, 0]
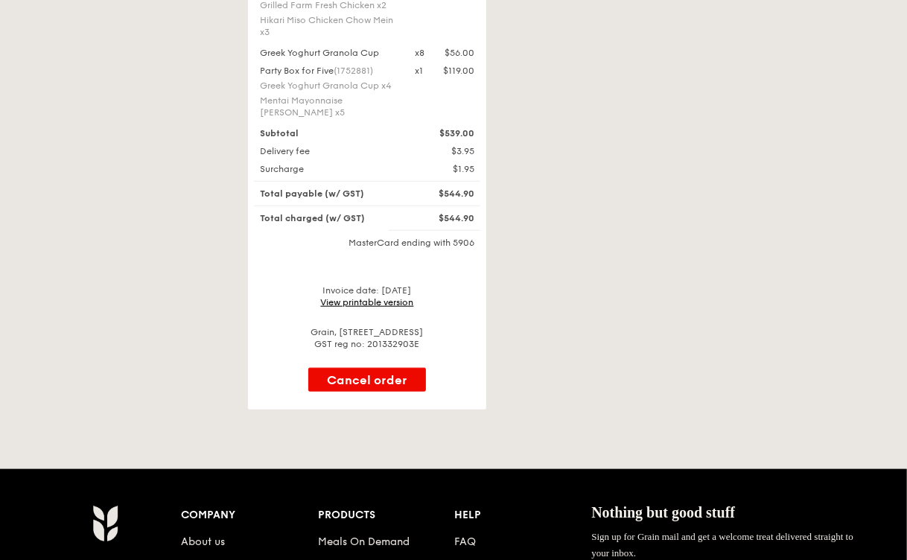
click at [367, 297] on link "View printable version" at bounding box center [367, 302] width 93 height 10
